Goal: Information Seeking & Learning: Find contact information

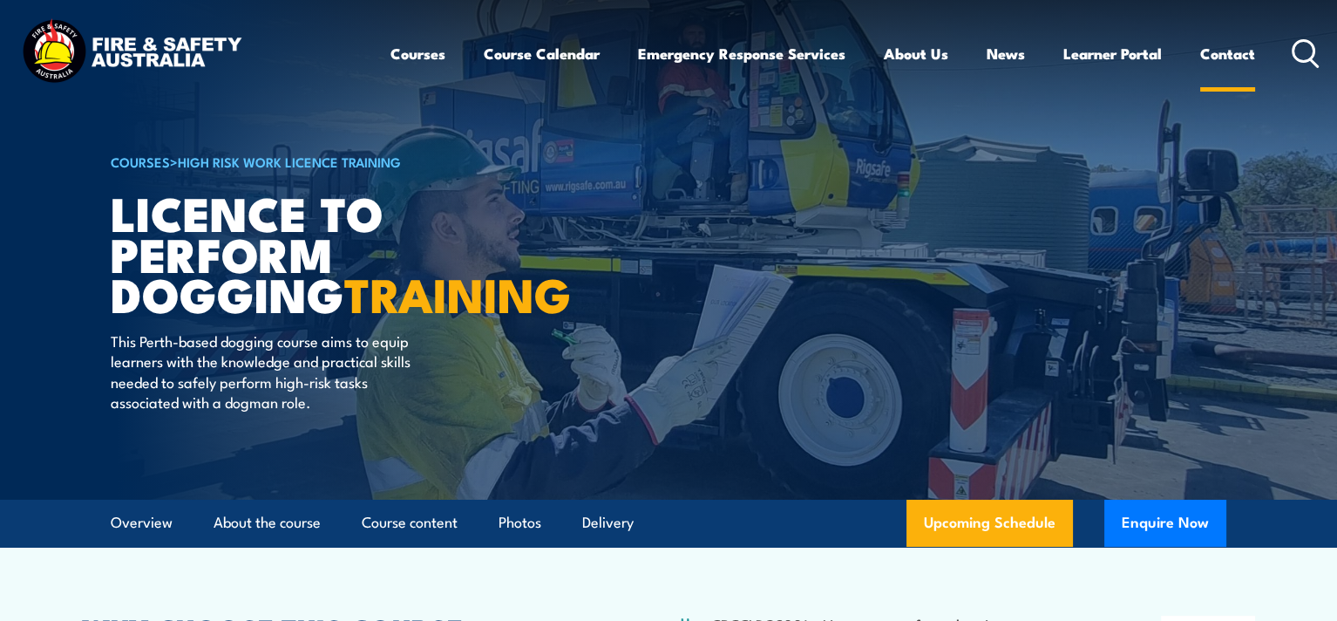
click at [1239, 51] on link "Contact" at bounding box center [1227, 54] width 55 height 46
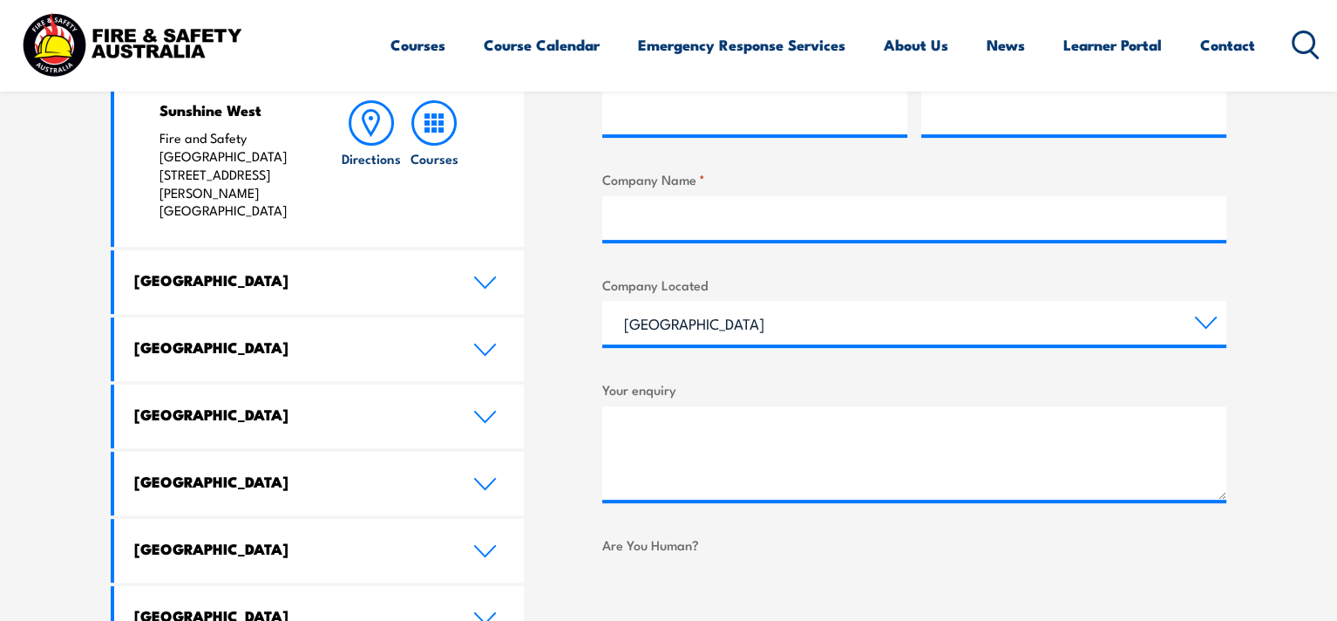
scroll to position [842, 0]
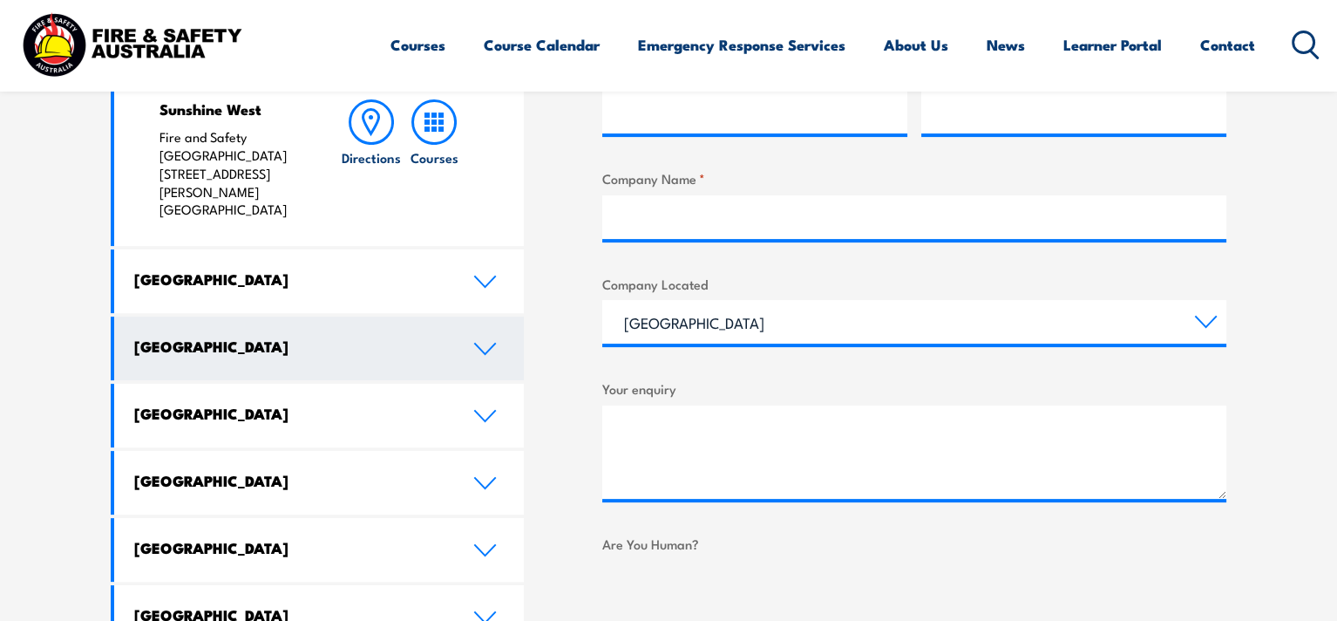
click at [479, 342] on icon at bounding box center [485, 349] width 24 height 14
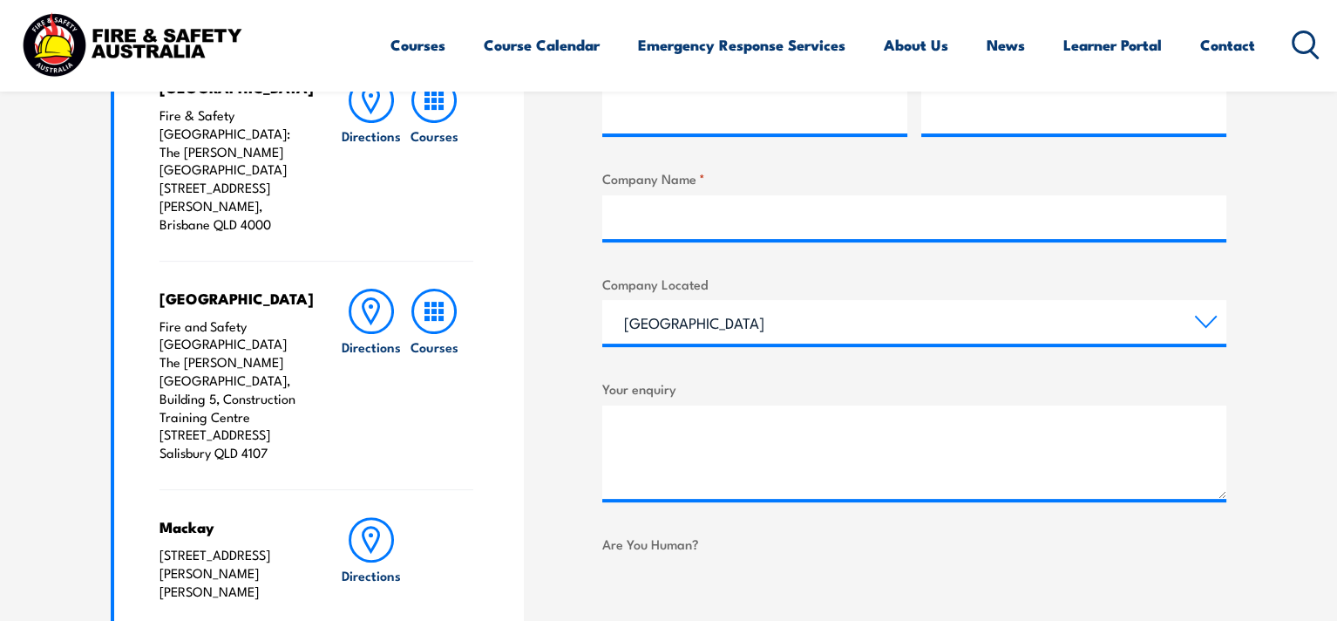
drag, startPoint x: 284, startPoint y: 417, endPoint x: 160, endPoint y: 297, distance: 172.6
click at [160, 317] on p "Fire and Safety Australia The Bob Marshman Building, Building 5, Construction T…" at bounding box center [233, 389] width 146 height 145
copy p "Fire and Safety Australia The Bob Marshman Building, Building 5, Construction T…"
click at [275, 421] on p "Fire and Safety Australia The Bob Marshman Building, Building 5, Construction T…" at bounding box center [233, 389] width 146 height 145
drag, startPoint x: 275, startPoint y: 421, endPoint x: 153, endPoint y: 344, distance: 144.9
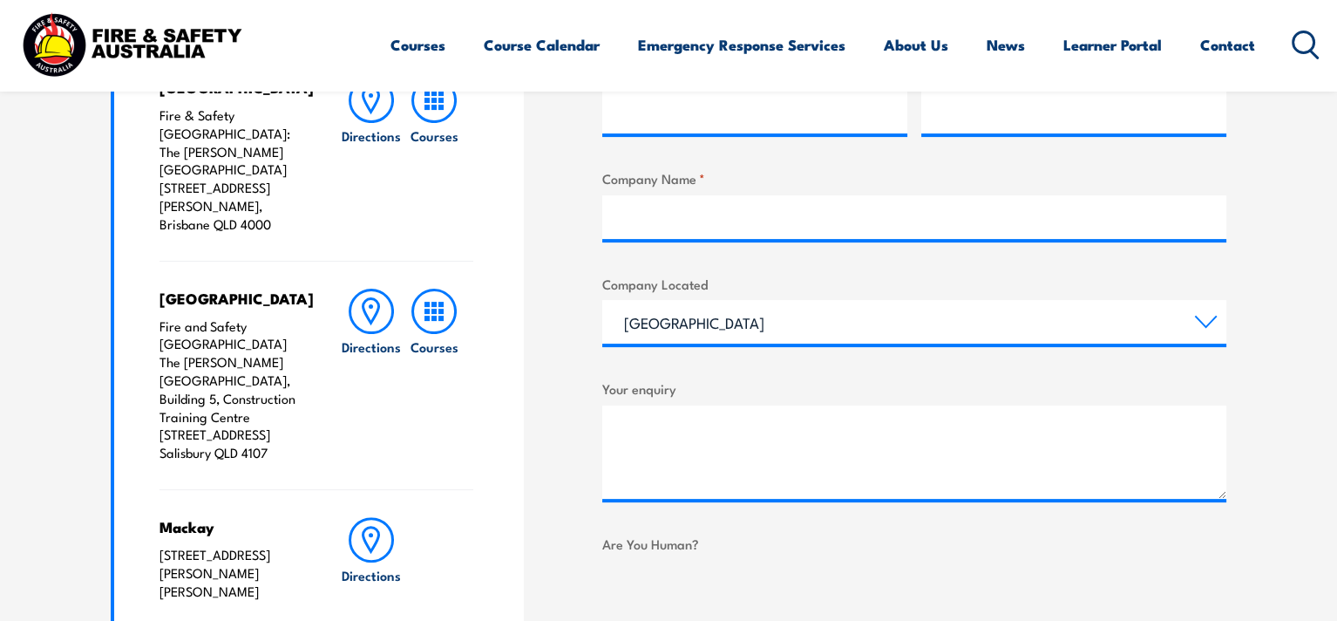
click at [153, 344] on div "Brisbane City Fire & Safety Australia: The George Williams Hotel 317-325 George…" at bounding box center [319, 440] width 410 height 780
click at [377, 428] on div "Salisbury Fire and Safety Australia The Bob Marshman Building, Building 5, Cons…" at bounding box center [317, 375] width 314 height 228
drag, startPoint x: 301, startPoint y: 427, endPoint x: 143, endPoint y: 309, distance: 196.8
click at [143, 309] on div "Brisbane City Fire & Safety Australia: The George Williams Hotel 317-325 George…" at bounding box center [319, 440] width 410 height 780
copy p "The Bob Marshman Building, Building 5, Construction Training Centre 460-492 Bea…"
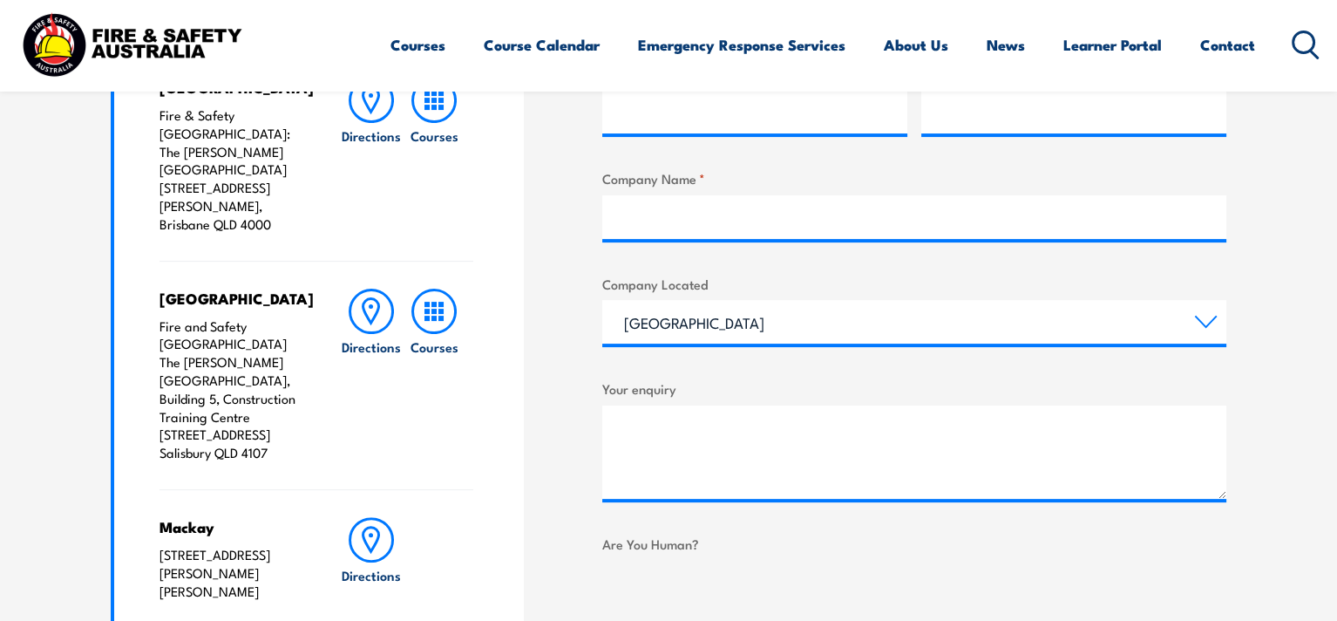
copy p "The Bob Marshman Building, Building 5, Construction Training Centre 460-492 Bea…"
